Goal: Information Seeking & Learning: Learn about a topic

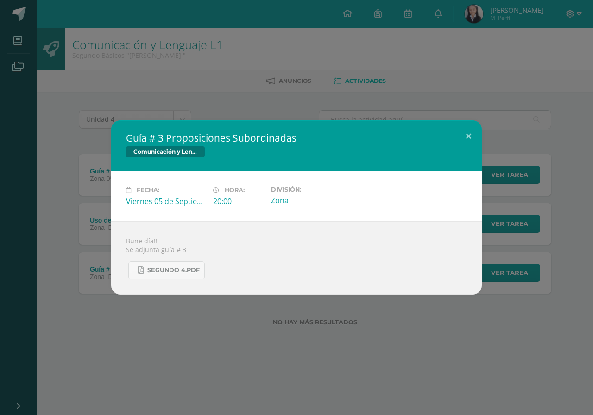
click at [289, 74] on div "Guía # 3 Proposiciones Subordinadas Comunicación y Lenguaje L1 Fecha: Viernes 0…" at bounding box center [296, 207] width 593 height 415
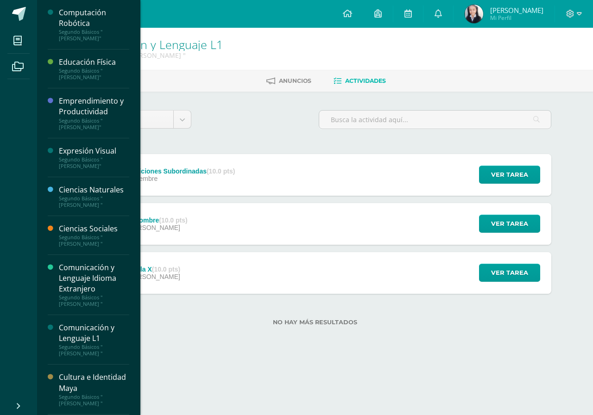
click at [98, 334] on div "Comunicación y Lenguaje L1" at bounding box center [94, 333] width 70 height 21
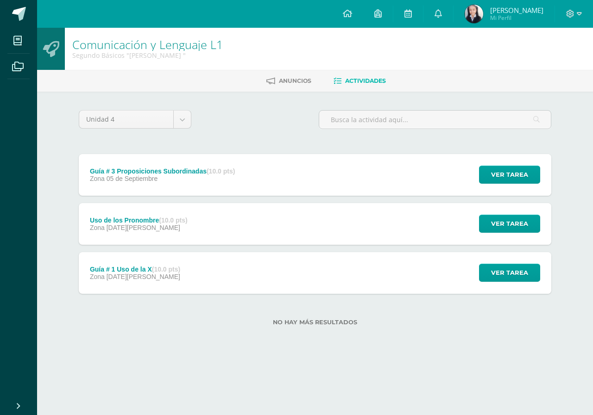
click at [189, 194] on div "Guía # 3 Proposiciones Subordinadas (10.0 pts) Zona [DATE][GEOGRAPHIC_DATA]" at bounding box center [162, 175] width 167 height 42
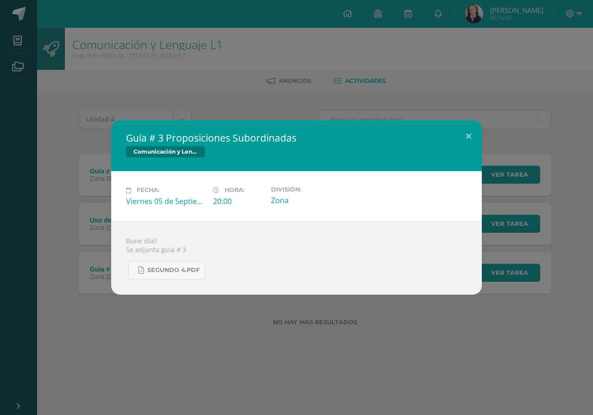
click at [243, 82] on div "Guía # 3 Proposiciones Subordinadas Comunicación y Lenguaje L1 Fecha: [DATE] Ho…" at bounding box center [296, 207] width 593 height 415
